Goal: Transaction & Acquisition: Download file/media

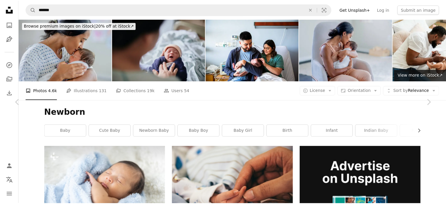
scroll to position [9858, 0]
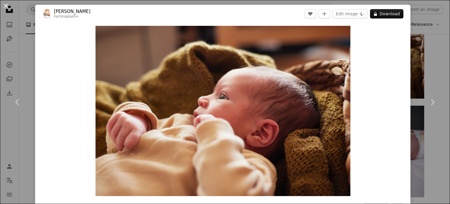
click at [4, 3] on button "An X shape" at bounding box center [5, 5] width 7 height 7
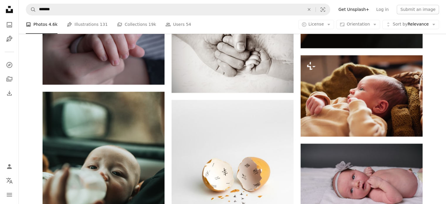
scroll to position [9809, 0]
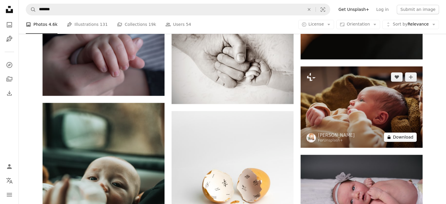
click at [396, 137] on button "A lock Download" at bounding box center [400, 136] width 33 height 9
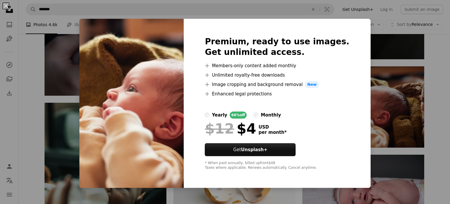
click at [381, 51] on div "An X shape Premium, ready to use images. Get unlimited access. A plus sign Memb…" at bounding box center [225, 102] width 450 height 204
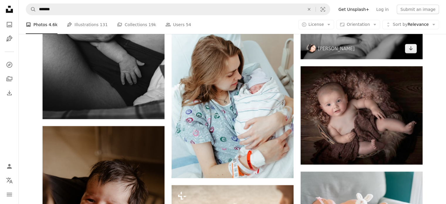
scroll to position [10444, 0]
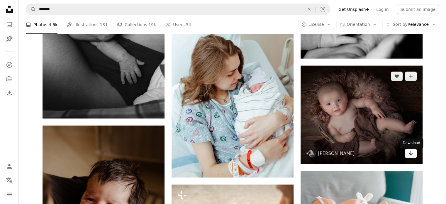
click at [410, 152] on icon "Arrow pointing down" at bounding box center [410, 152] width 5 height 7
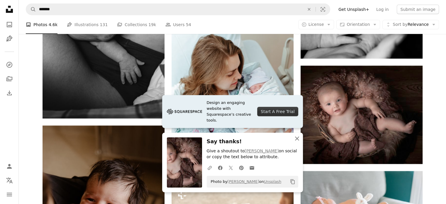
click at [298, 139] on icon "An X shape" at bounding box center [296, 138] width 7 height 7
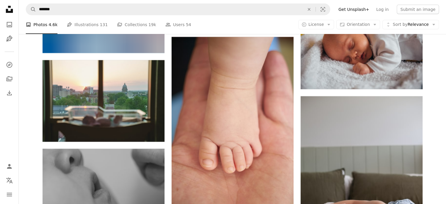
scroll to position [17382, 0]
